Goal: Task Accomplishment & Management: Use online tool/utility

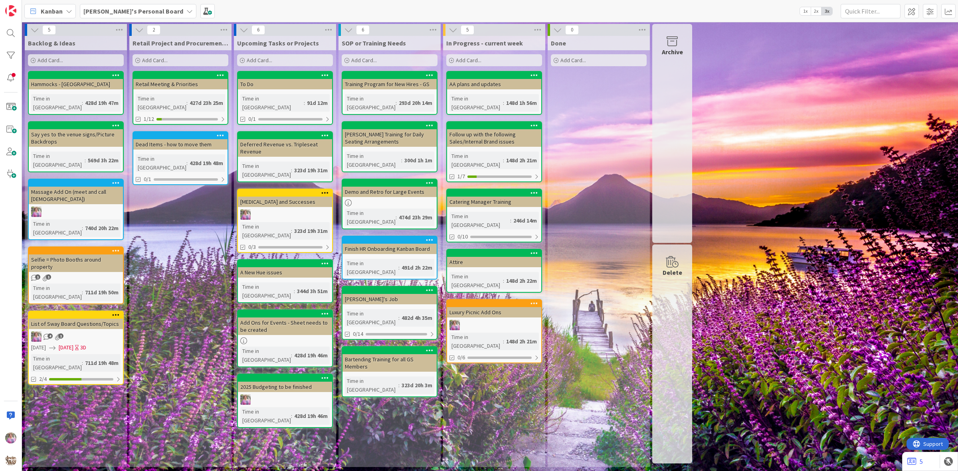
click at [123, 12] on b "[PERSON_NAME]'s Personal Board" at bounding box center [133, 11] width 100 height 8
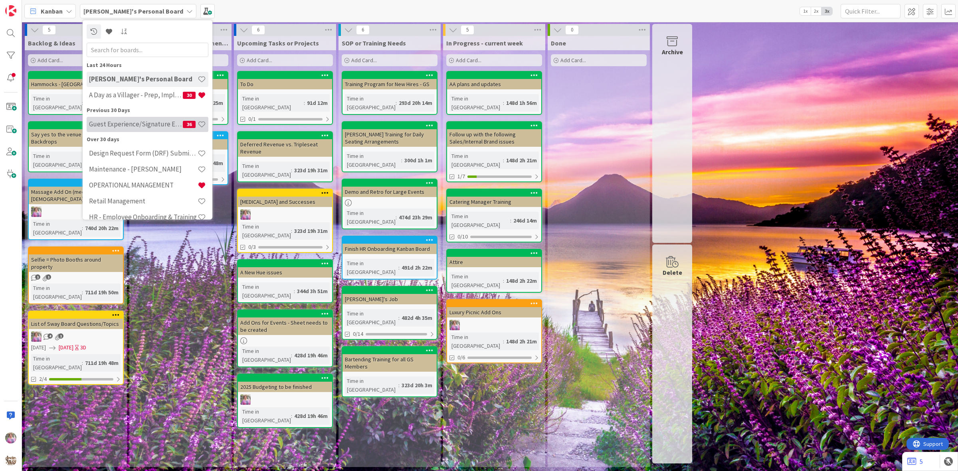
click at [129, 127] on h4 "Guest Experience/Signature Events" at bounding box center [136, 124] width 94 height 8
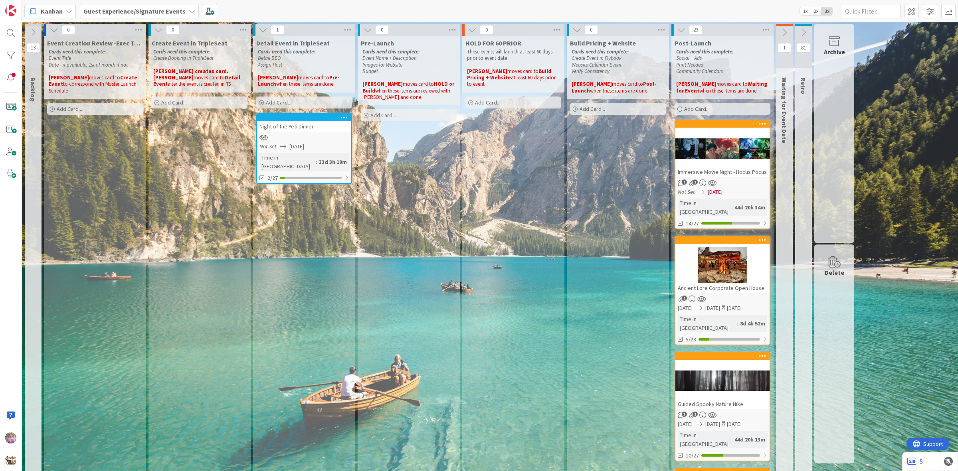
click at [114, 14] on b "Guest Experience/Signature Events" at bounding box center [134, 11] width 102 height 8
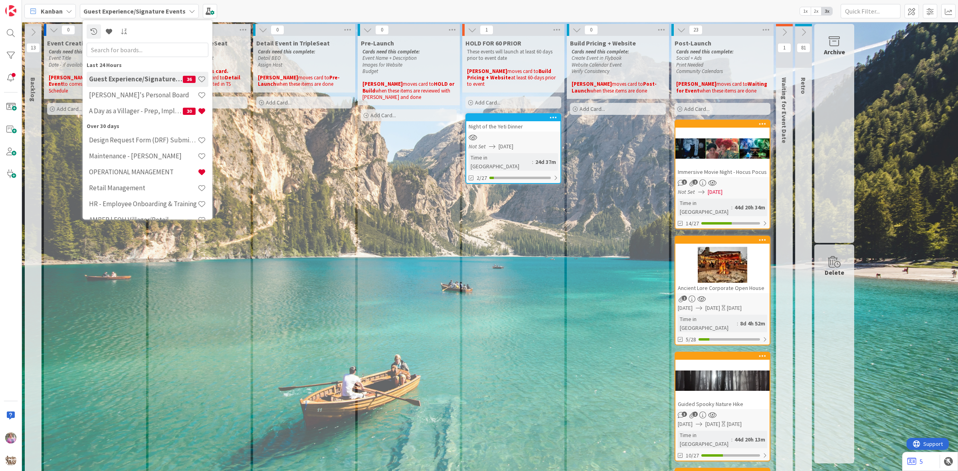
click at [497, 135] on div "Night of the Yeti Dinner Not Set [DATE] Time in [GEOGRAPHIC_DATA] : 24d 37m 2/27" at bounding box center [513, 148] width 96 height 71
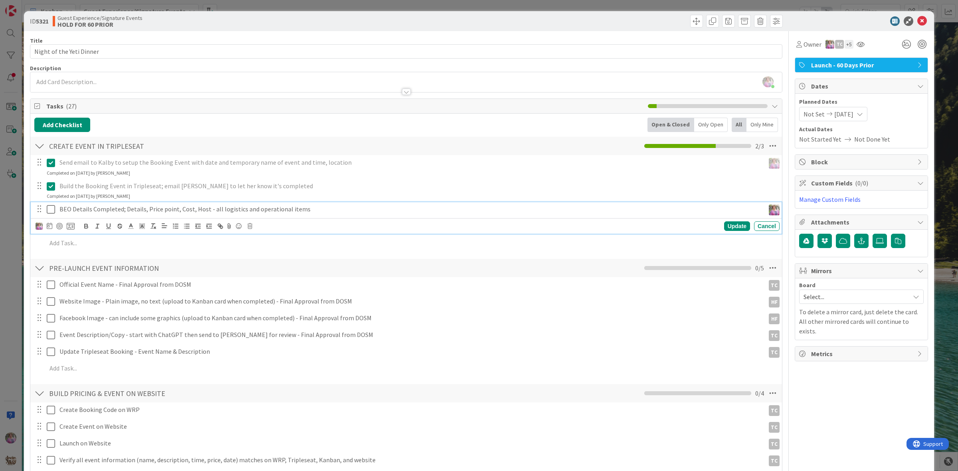
click at [51, 207] on icon at bounding box center [51, 210] width 8 height 10
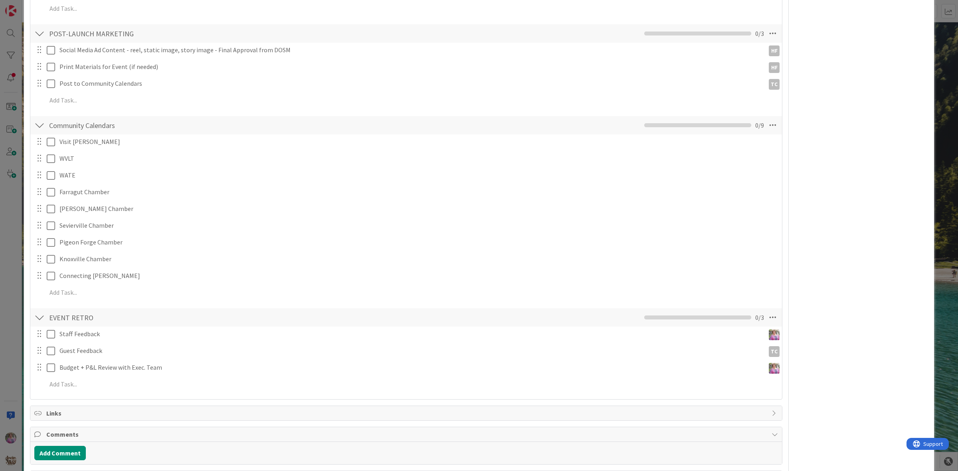
scroll to position [549, 0]
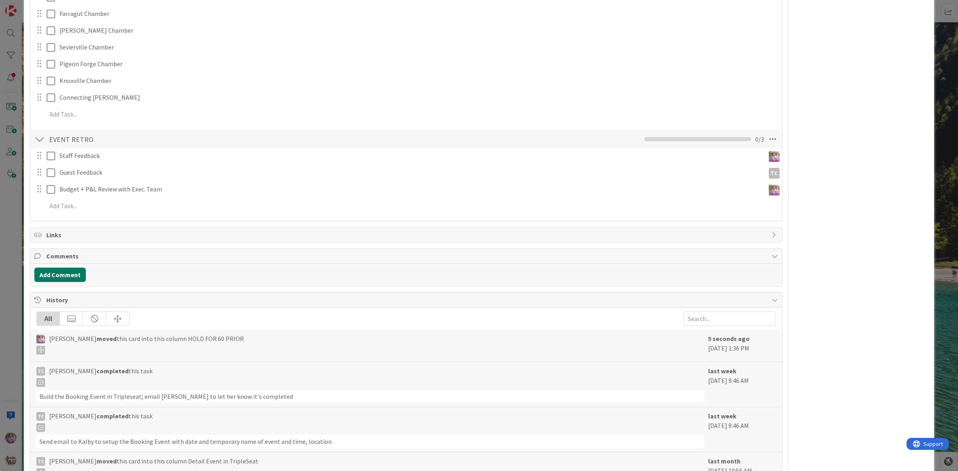
click at [67, 278] on button "Add Comment" at bounding box center [59, 275] width 51 height 14
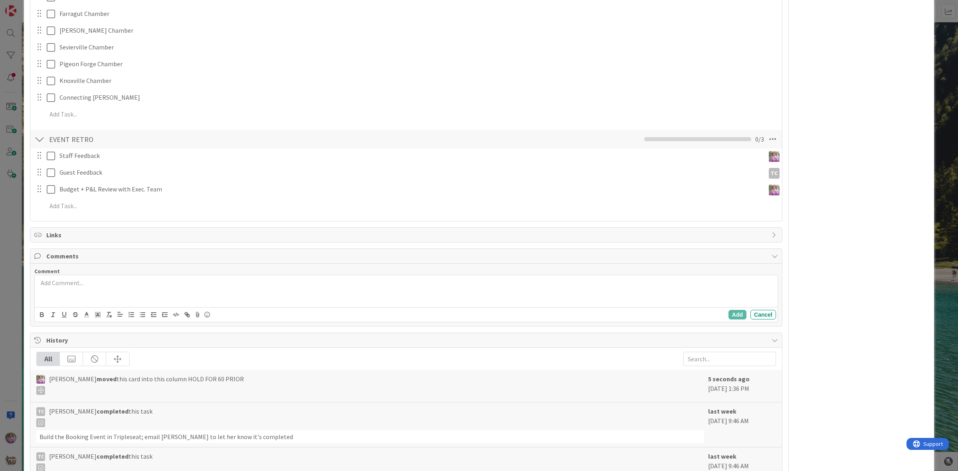
click at [125, 302] on div at bounding box center [406, 291] width 743 height 32
click at [725, 309] on div "Add Cancel" at bounding box center [406, 314] width 743 height 15
click at [728, 312] on button "Add" at bounding box center [737, 315] width 18 height 10
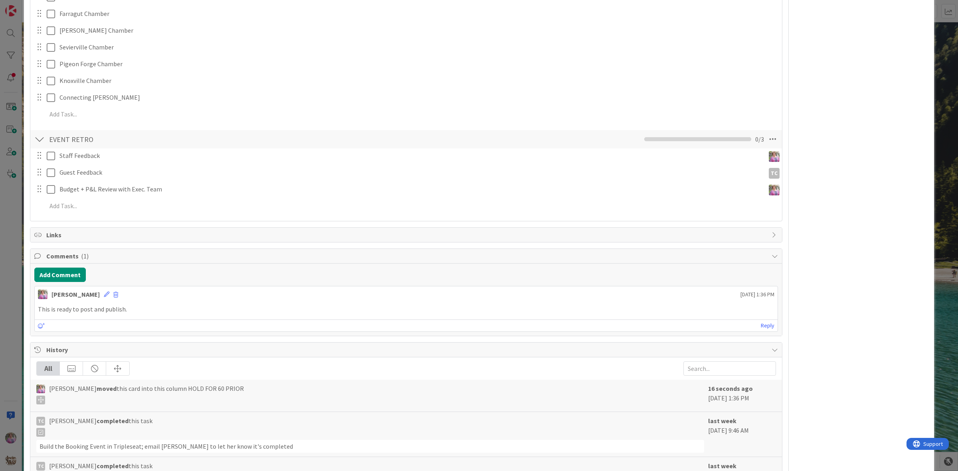
scroll to position [0, 0]
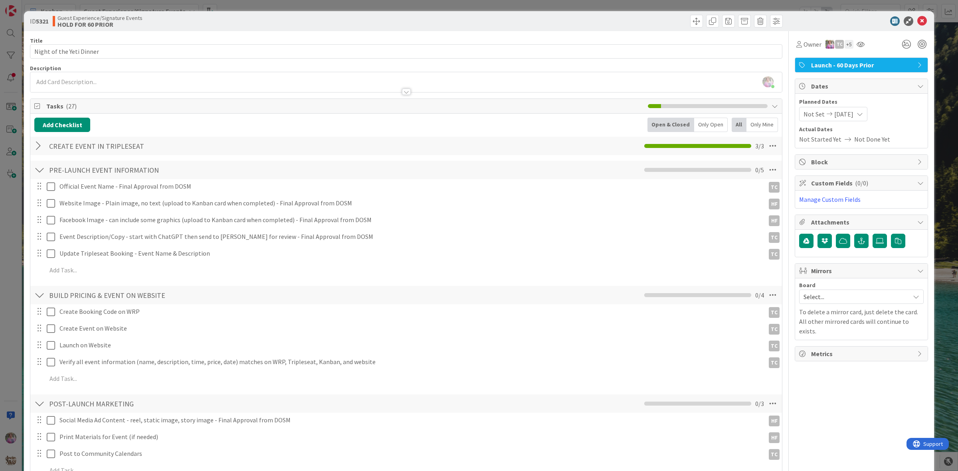
click at [917, 22] on icon at bounding box center [922, 21] width 10 height 10
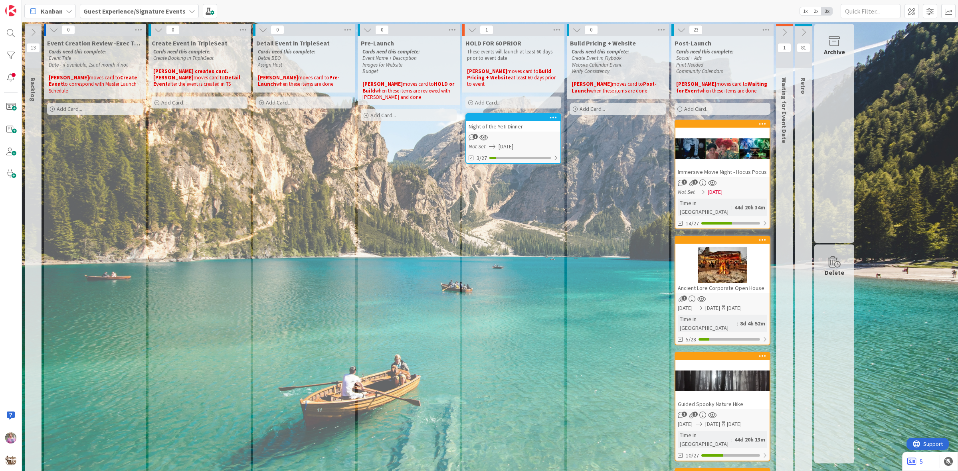
click at [146, 9] on b "Guest Experience/Signature Events" at bounding box center [134, 11] width 102 height 8
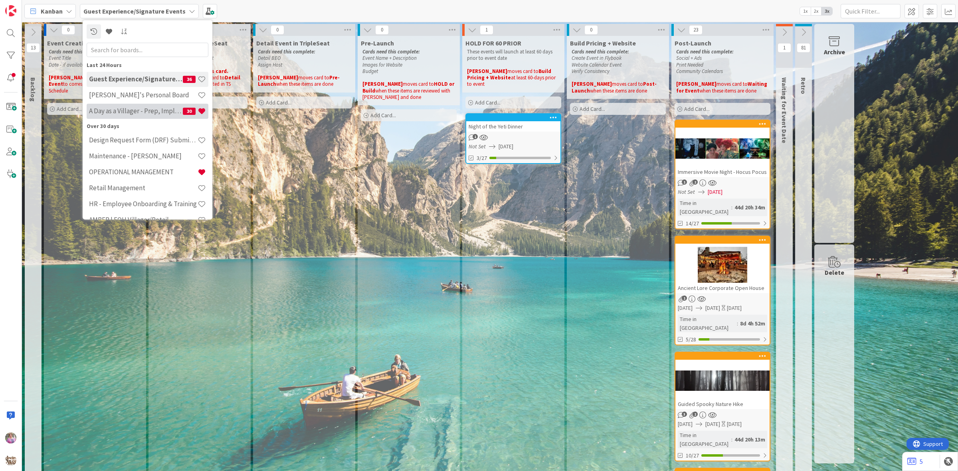
click at [136, 107] on h4 "A Day as a Villager - Prep, Implement and Execute" at bounding box center [136, 111] width 94 height 8
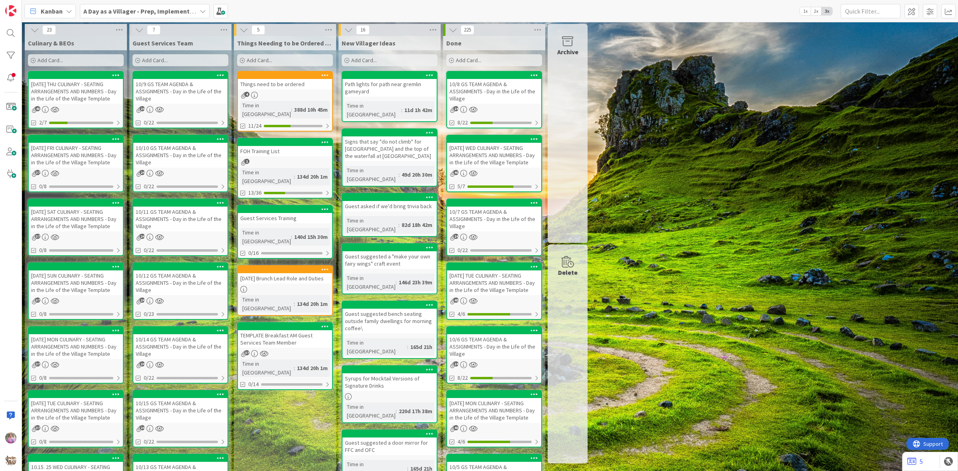
click at [283, 83] on div "Things need to be ordered" at bounding box center [285, 84] width 94 height 10
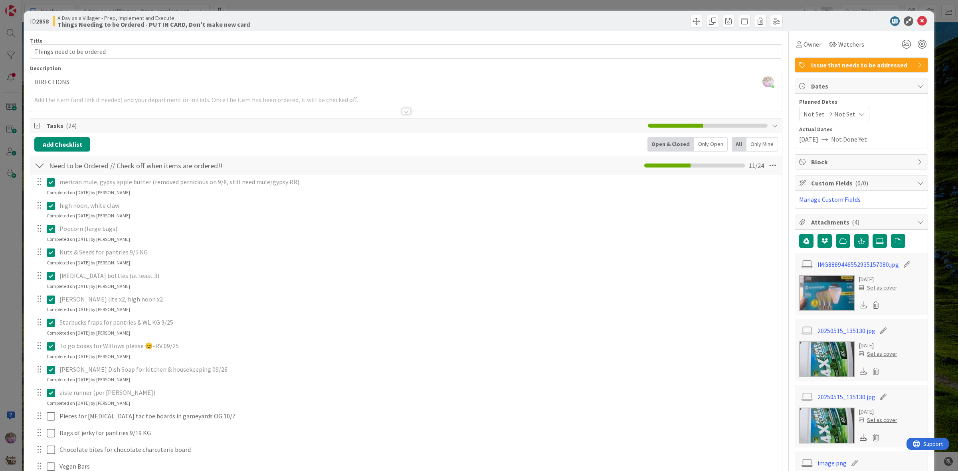
scroll to position [183, 0]
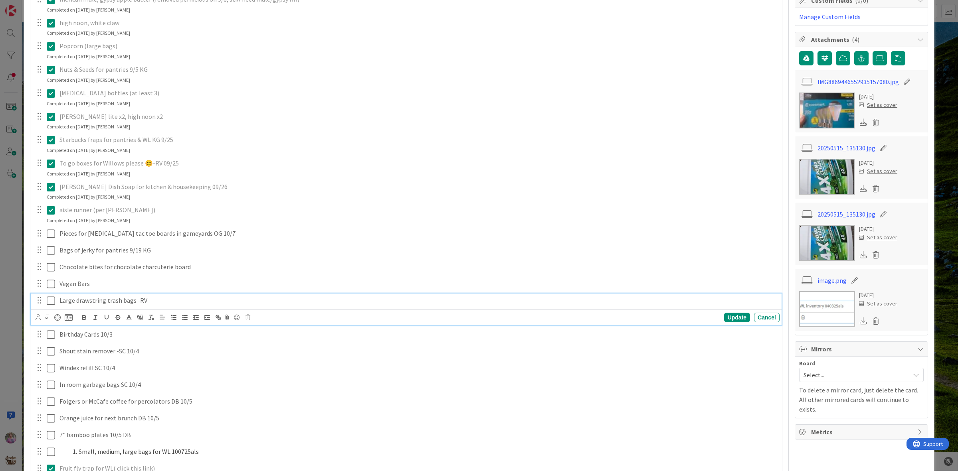
click at [49, 302] on icon at bounding box center [51, 301] width 8 height 10
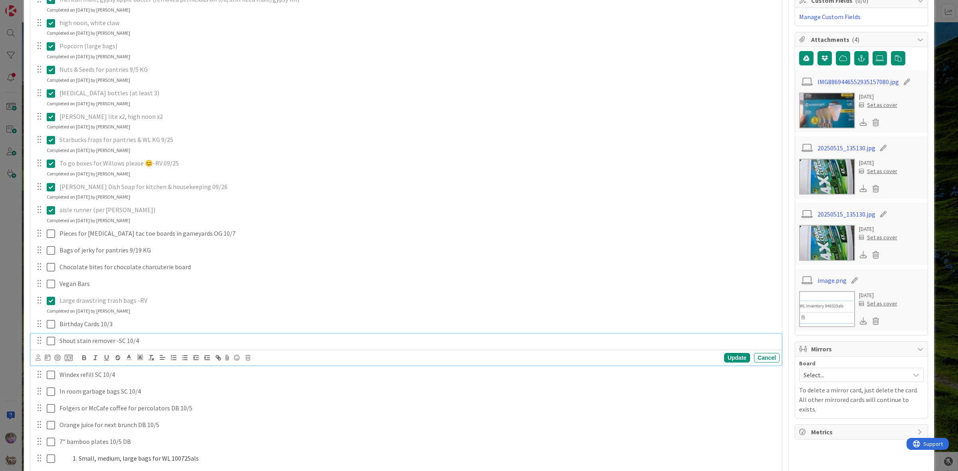
click at [51, 342] on icon at bounding box center [51, 341] width 8 height 10
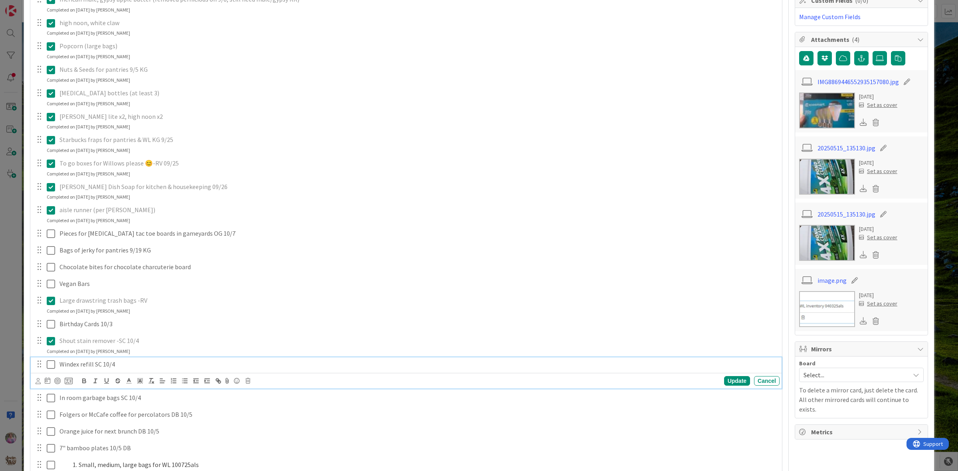
click at [49, 366] on icon at bounding box center [51, 365] width 8 height 10
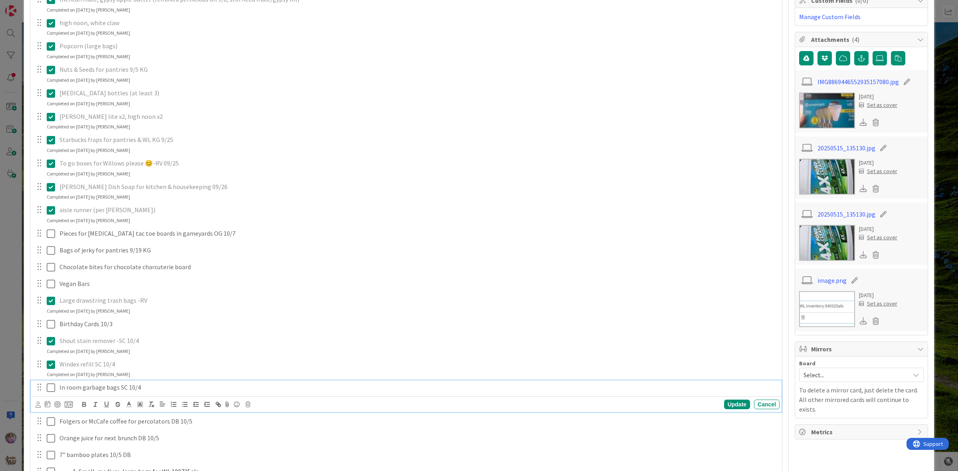
click at [51, 386] on icon at bounding box center [51, 388] width 8 height 10
click at [49, 412] on icon at bounding box center [51, 412] width 8 height 10
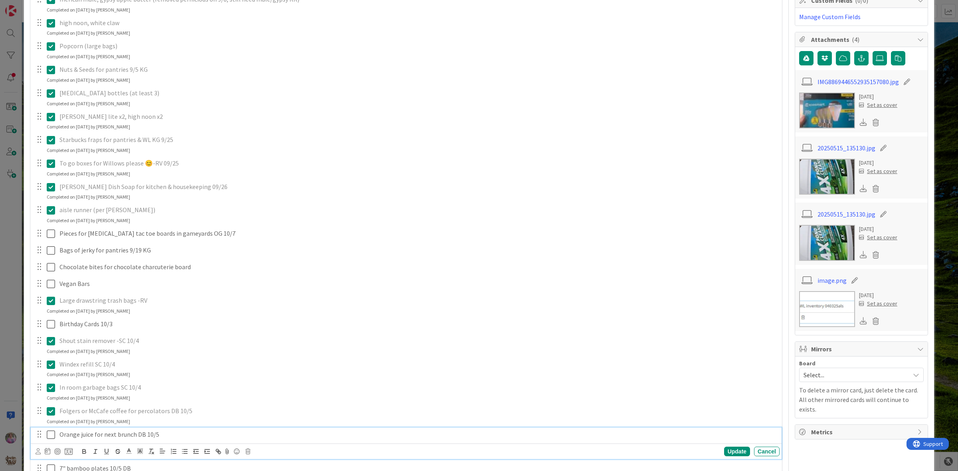
click at [49, 433] on icon at bounding box center [51, 435] width 8 height 10
click at [53, 460] on icon at bounding box center [51, 459] width 8 height 10
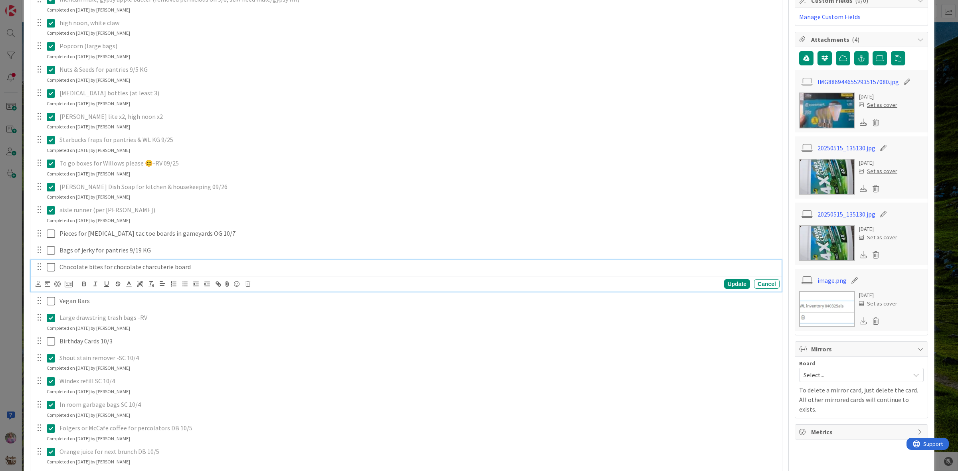
click at [51, 265] on icon at bounding box center [51, 268] width 8 height 10
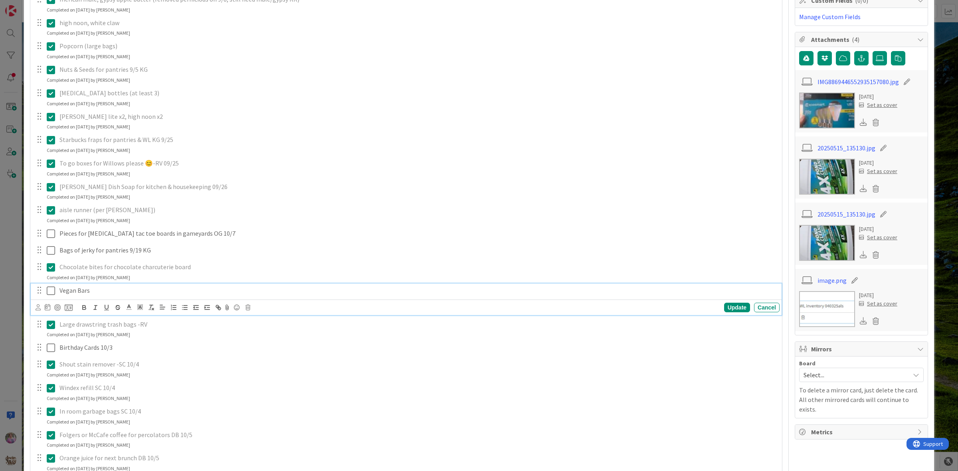
click at [53, 292] on icon at bounding box center [51, 291] width 8 height 10
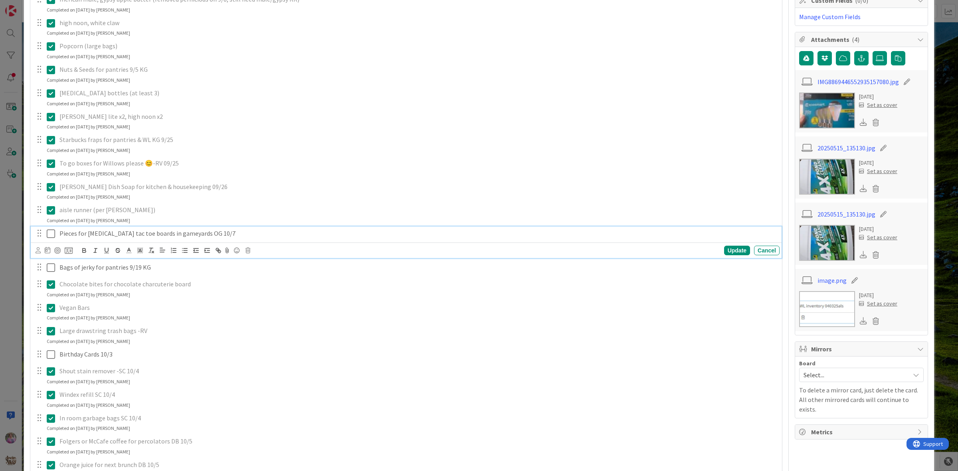
click at [49, 236] on icon at bounding box center [51, 234] width 8 height 10
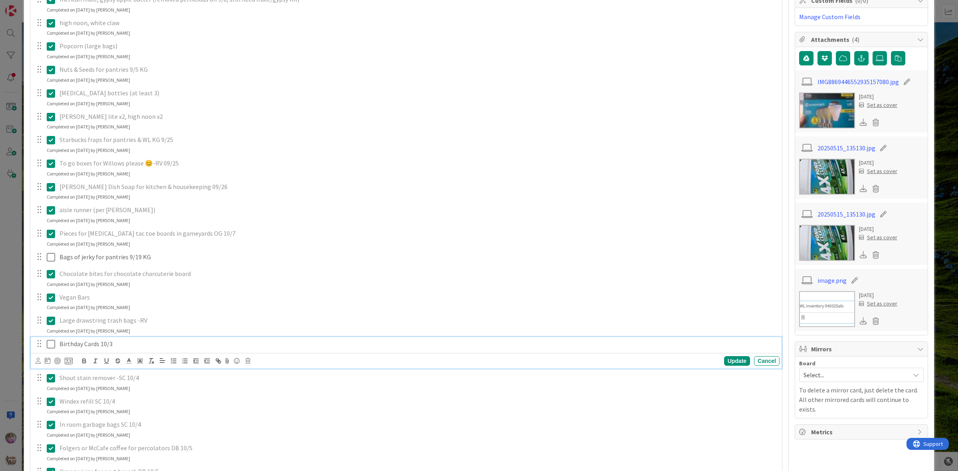
click at [53, 346] on icon at bounding box center [51, 345] width 8 height 10
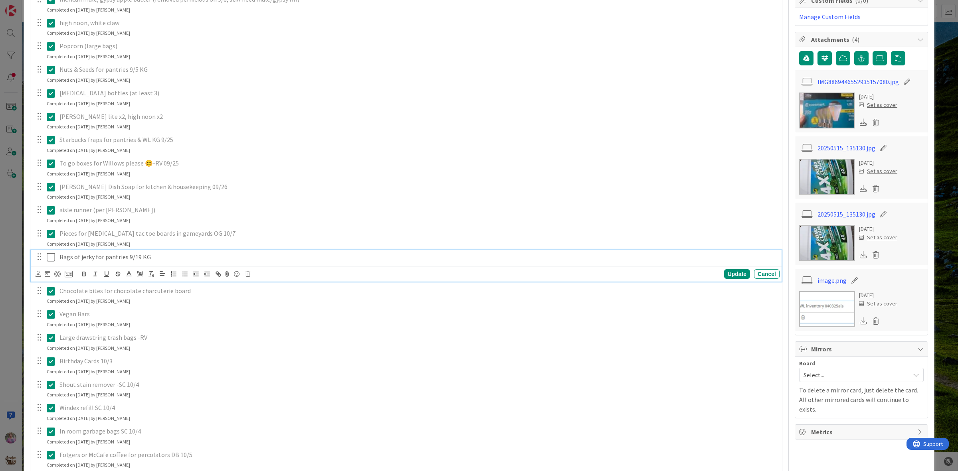
click at [50, 258] on icon at bounding box center [51, 258] width 8 height 10
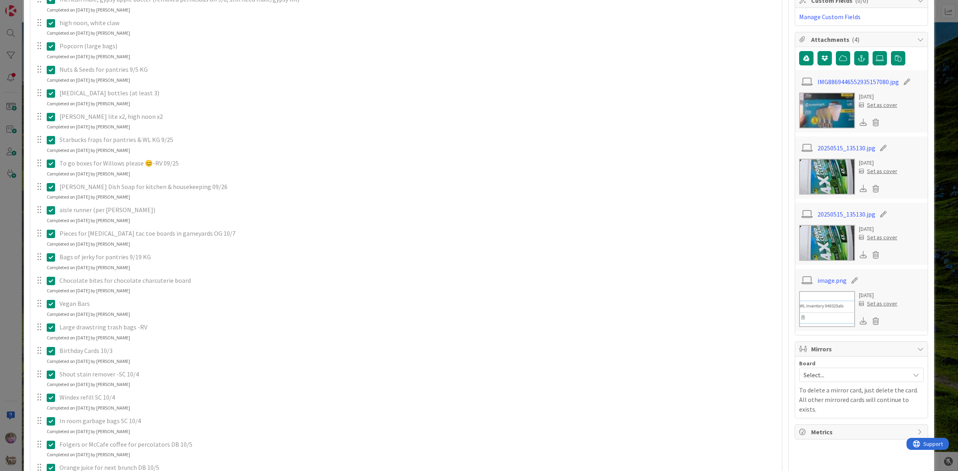
scroll to position [366, 0]
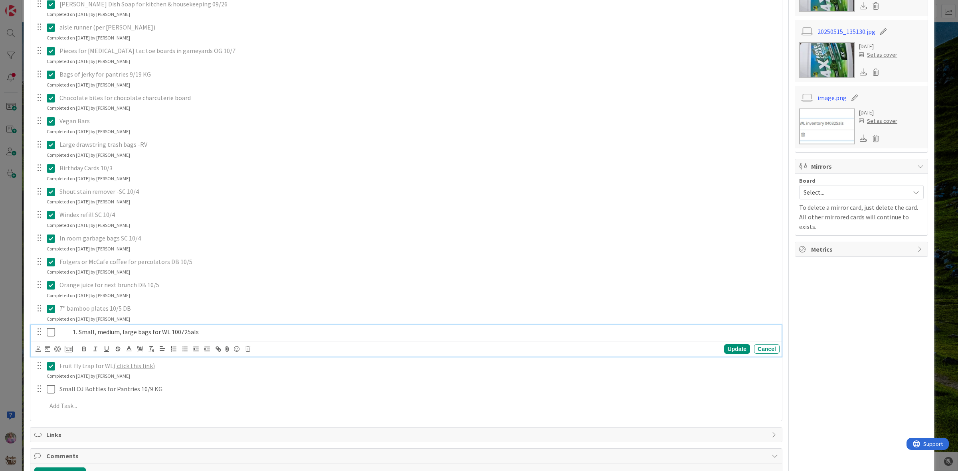
click at [50, 329] on icon at bounding box center [51, 333] width 8 height 10
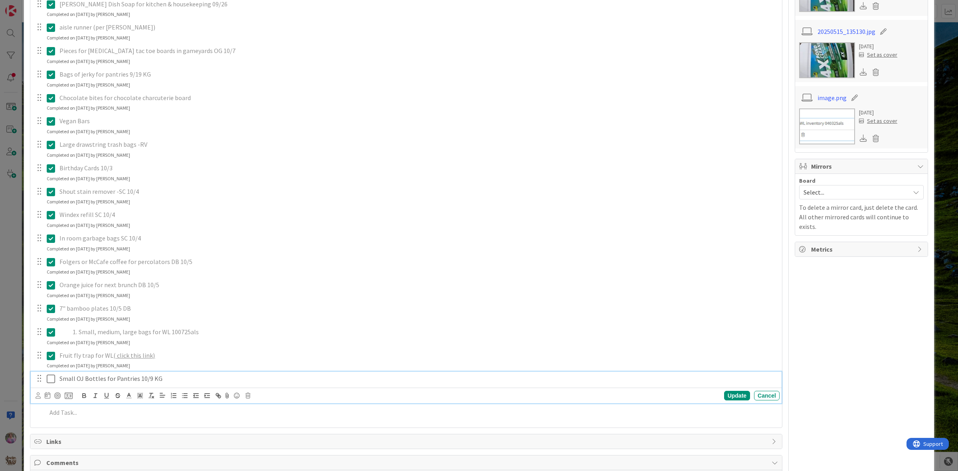
click at [51, 378] on icon at bounding box center [51, 379] width 8 height 10
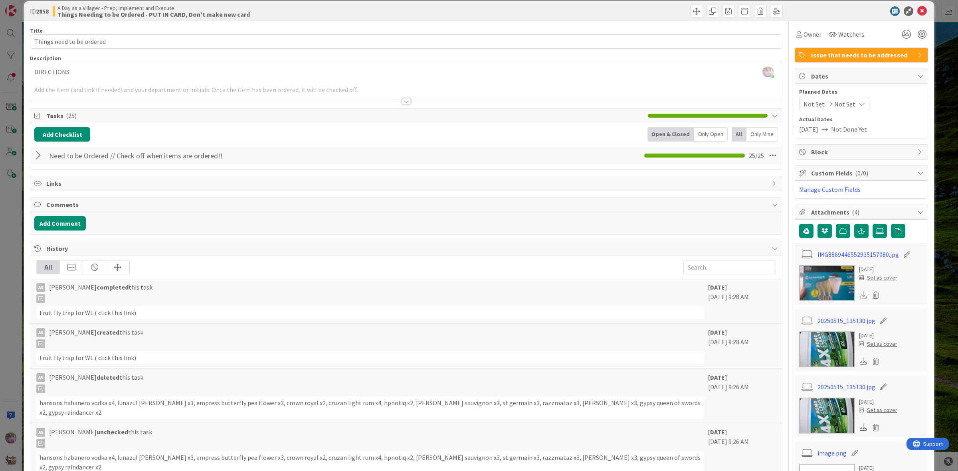
scroll to position [0, 0]
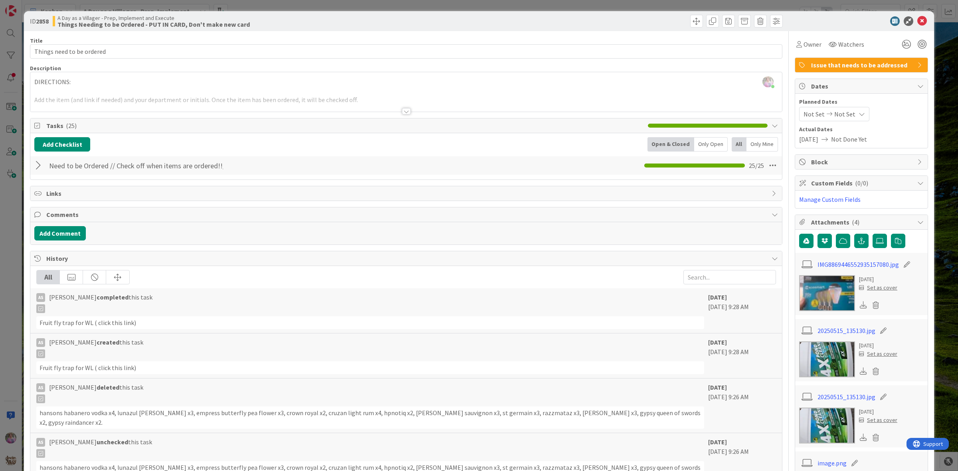
click at [53, 124] on span "Tasks ( 25 )" at bounding box center [345, 126] width 598 height 10
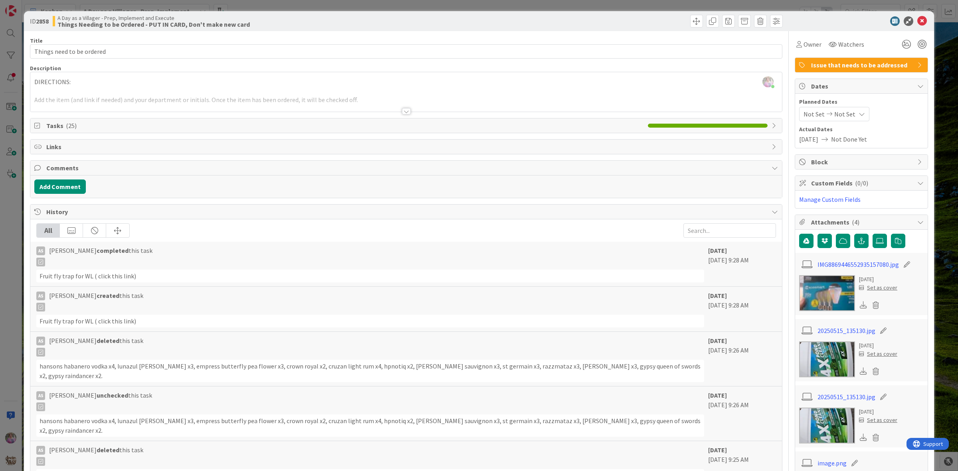
click at [53, 124] on span "Tasks ( 25 )" at bounding box center [345, 126] width 598 height 10
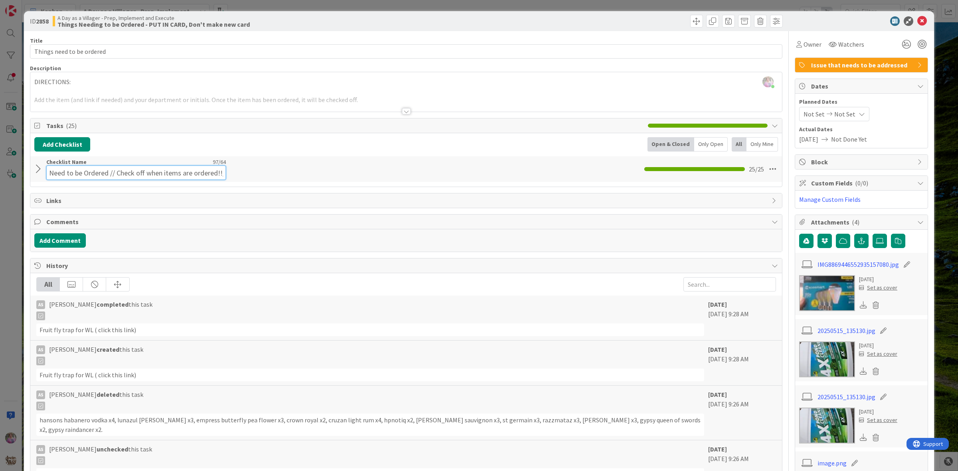
click at [61, 165] on div "Checklist Name 97 / 64 Need to be Ordered // Check off when items are ordered!!…" at bounding box center [136, 169] width 180 height 22
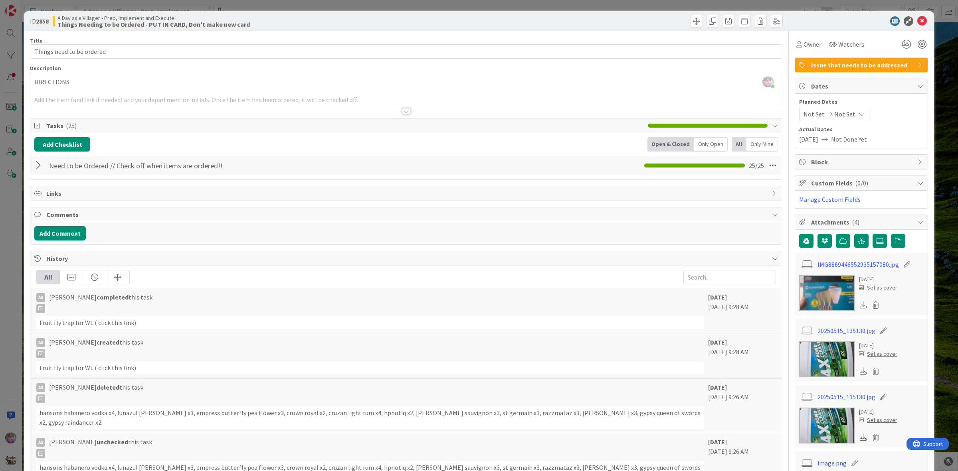
click at [41, 169] on div at bounding box center [39, 165] width 10 height 14
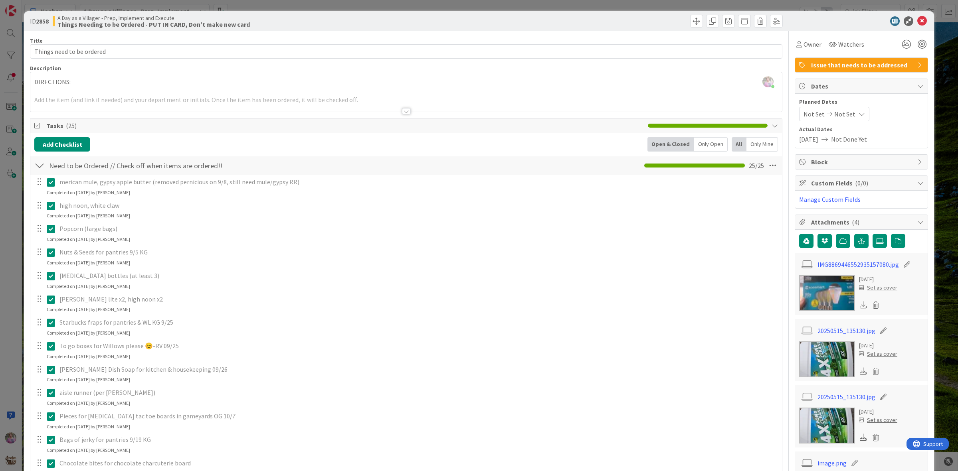
click at [37, 166] on div at bounding box center [39, 165] width 10 height 14
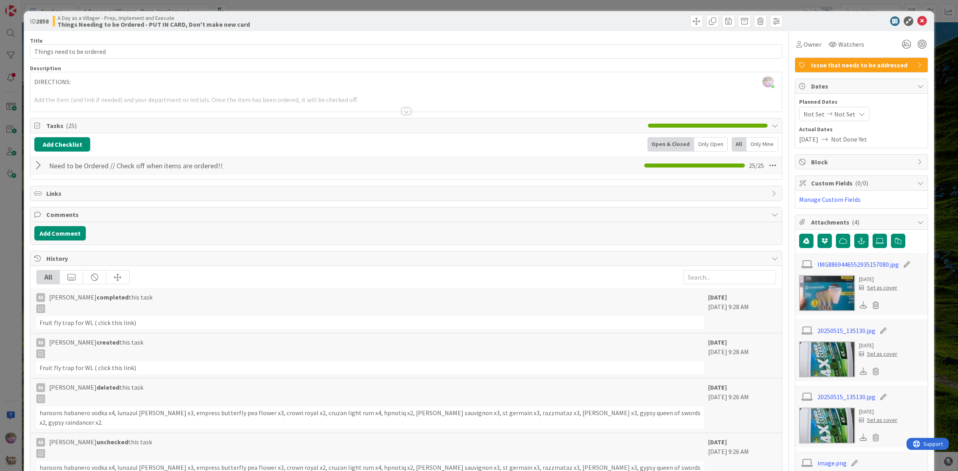
click at [37, 166] on div at bounding box center [39, 165] width 10 height 14
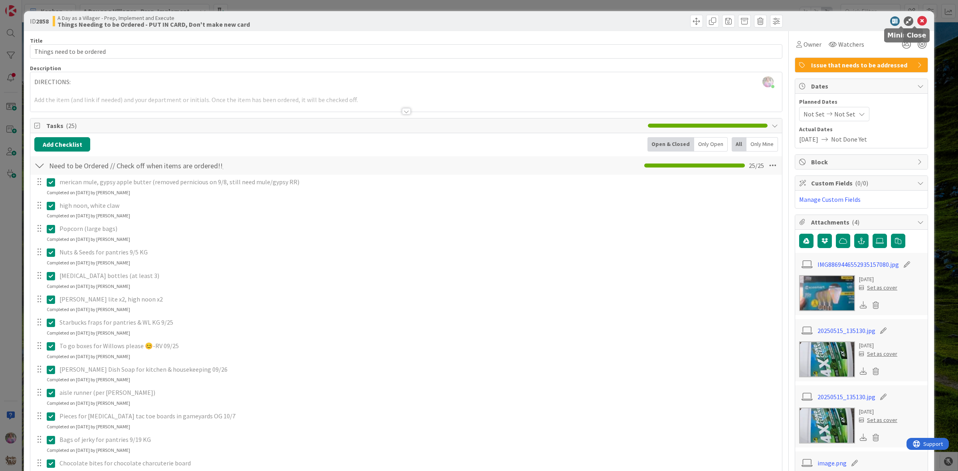
click at [917, 20] on icon at bounding box center [922, 21] width 10 height 10
